Goal: Transaction & Acquisition: Purchase product/service

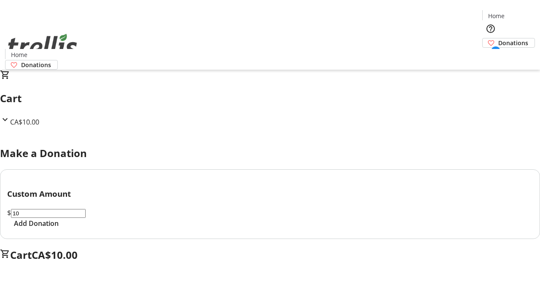
select select "CA"
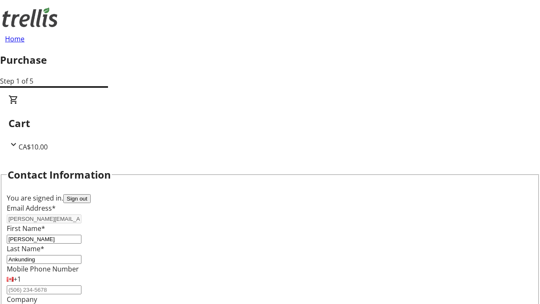
type input "[STREET_ADDRESS][PERSON_NAME]"
type input "Kelowna"
select select "BC"
type input "Kelowna"
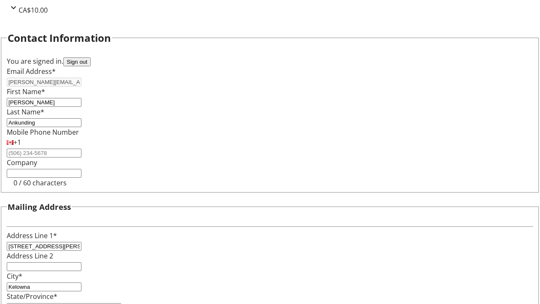
type input "V1Y 0C2"
